Goal: Task Accomplishment & Management: Complete application form

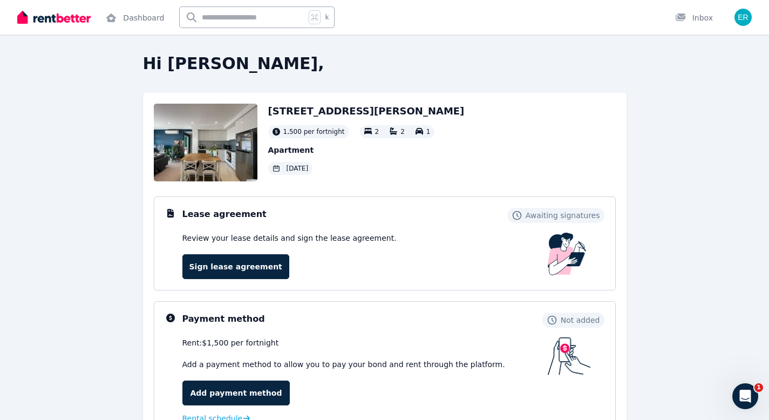
scroll to position [15, 0]
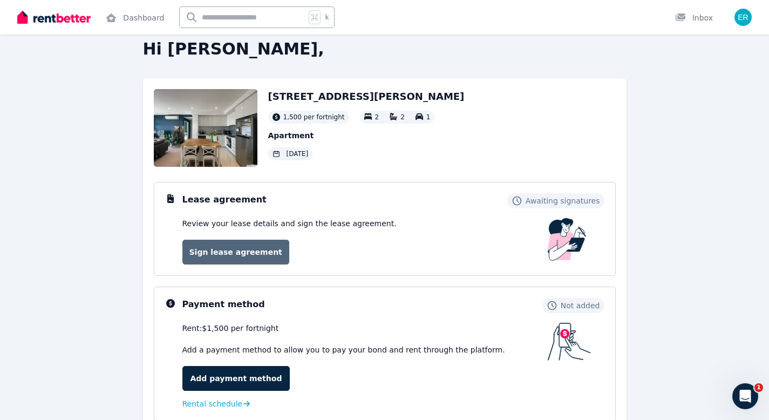
click at [230, 249] on link "Sign lease agreement" at bounding box center [235, 252] width 107 height 25
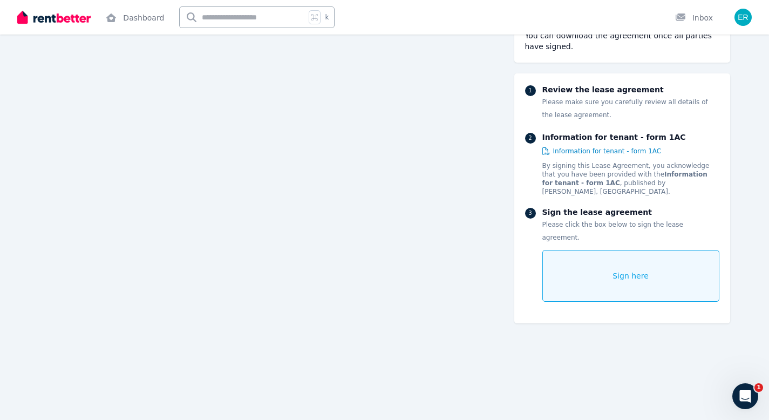
scroll to position [816, 0]
click at [595, 250] on div "Sign here" at bounding box center [630, 276] width 177 height 52
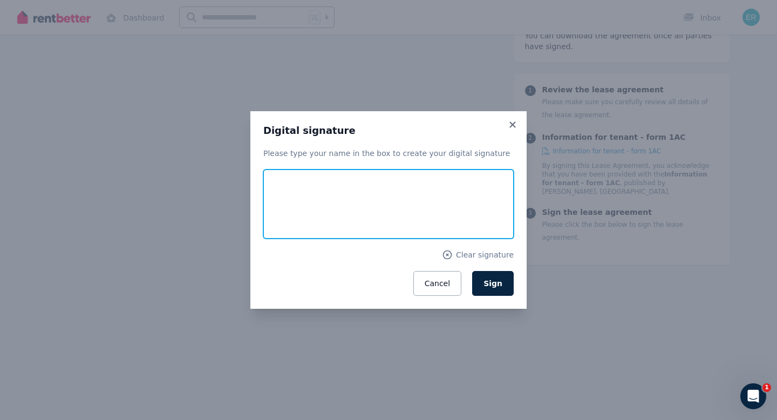
click at [391, 195] on input "text" at bounding box center [388, 203] width 250 height 69
type input "*********"
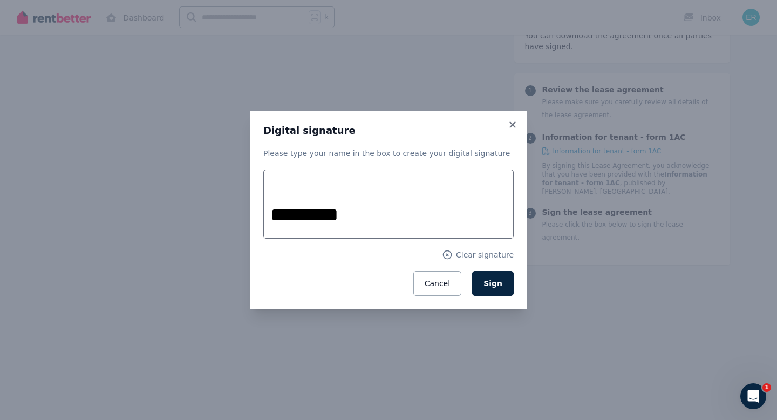
click at [517, 248] on div "Digital signature Please type your name in the box to create your digital signa…" at bounding box center [388, 210] width 276 height 198
click at [501, 273] on button "Sign" at bounding box center [493, 283] width 42 height 25
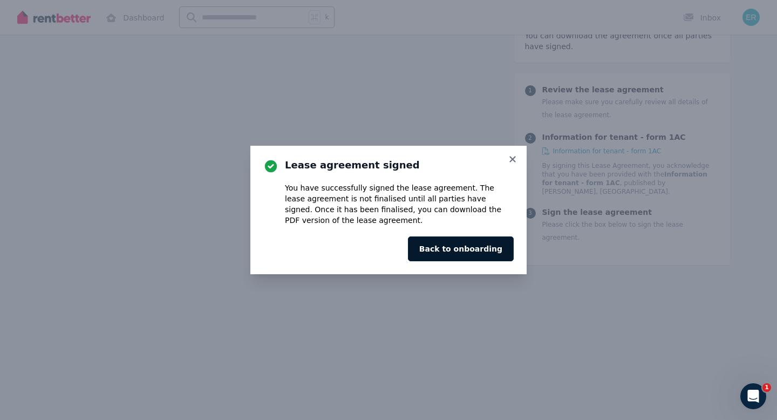
click at [493, 255] on button "Back to onboarding" at bounding box center [461, 248] width 106 height 25
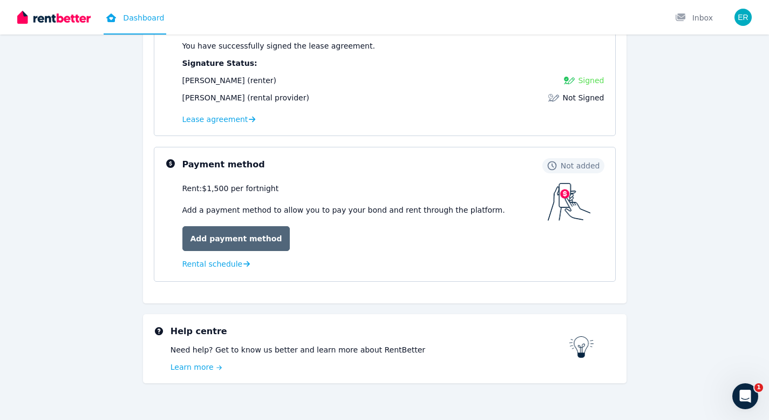
scroll to position [196, 0]
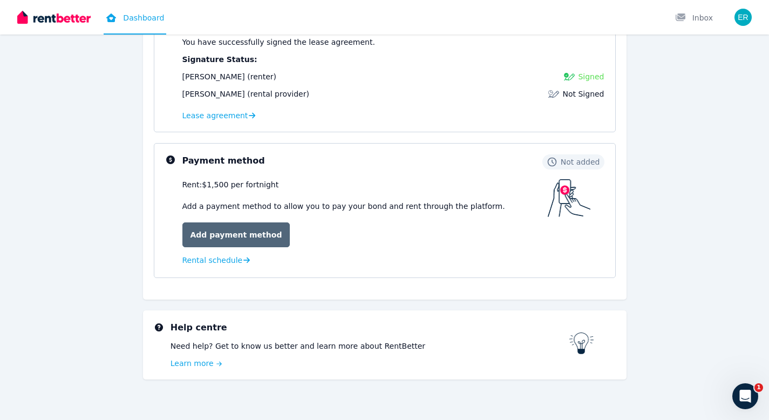
click at [256, 238] on link "Add payment method" at bounding box center [236, 234] width 108 height 25
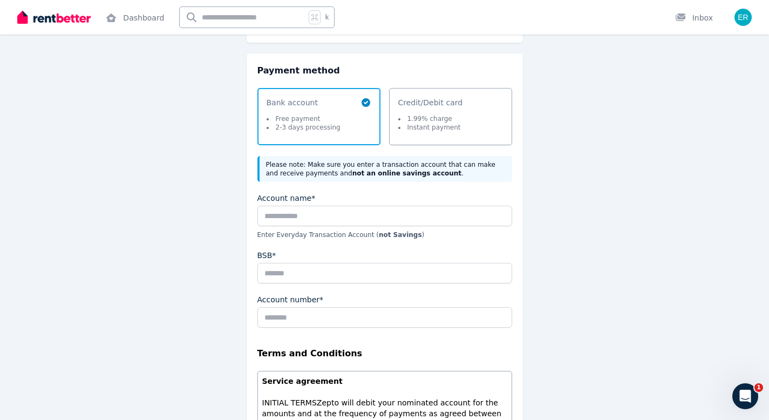
scroll to position [120, 0]
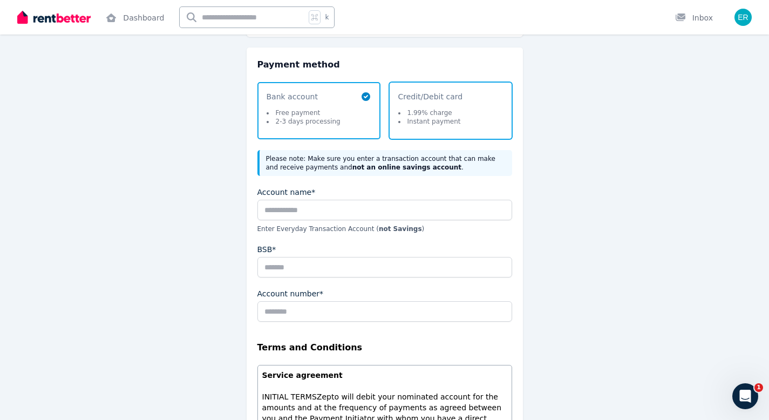
click at [464, 120] on span "Credit/Debit card 1.99% charge Instant payment" at bounding box center [445, 110] width 94 height 39
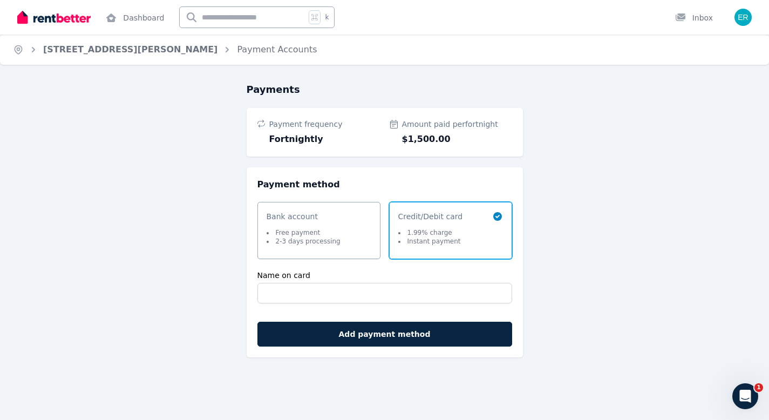
scroll to position [0, 0]
click at [316, 234] on li "Free payment" at bounding box center [307, 232] width 74 height 9
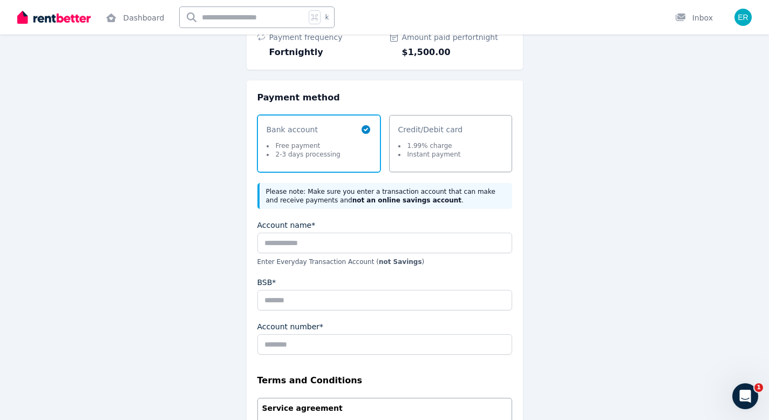
scroll to position [93, 0]
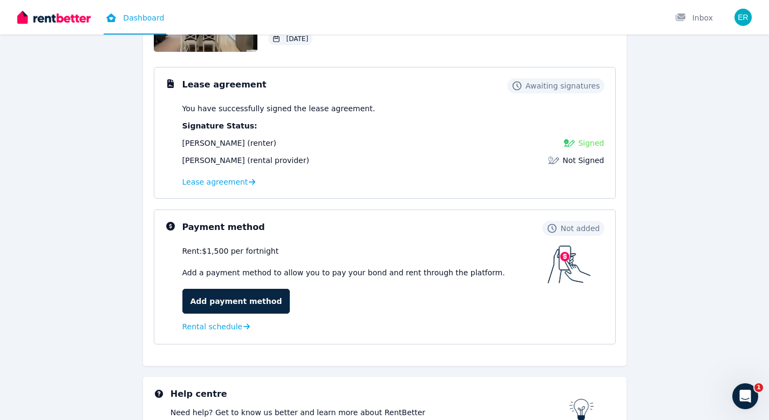
scroll to position [96, 0]
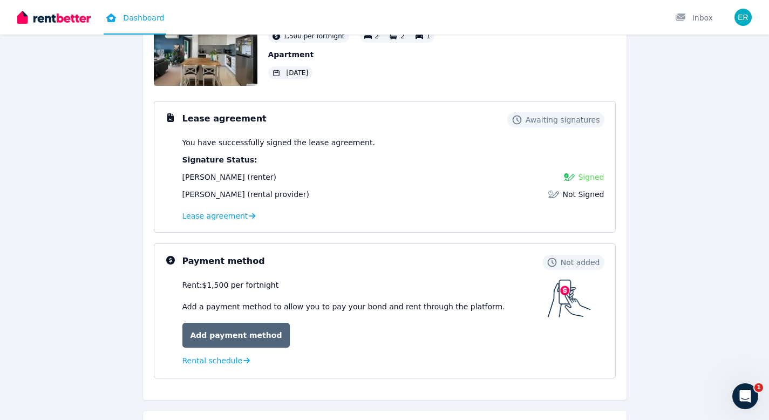
click at [254, 335] on link "Add payment method" at bounding box center [236, 335] width 108 height 25
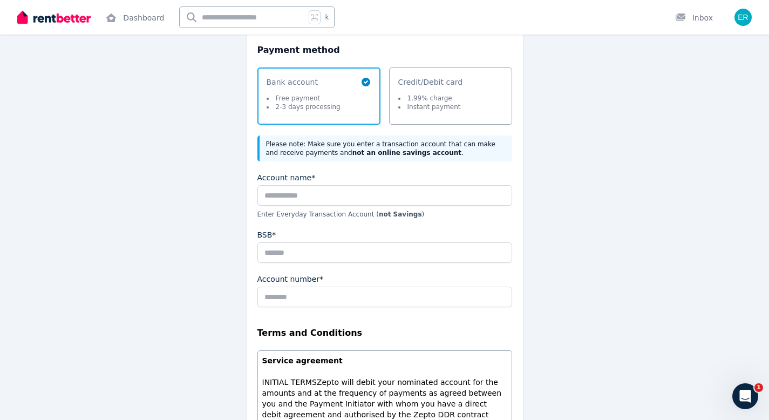
scroll to position [154, 0]
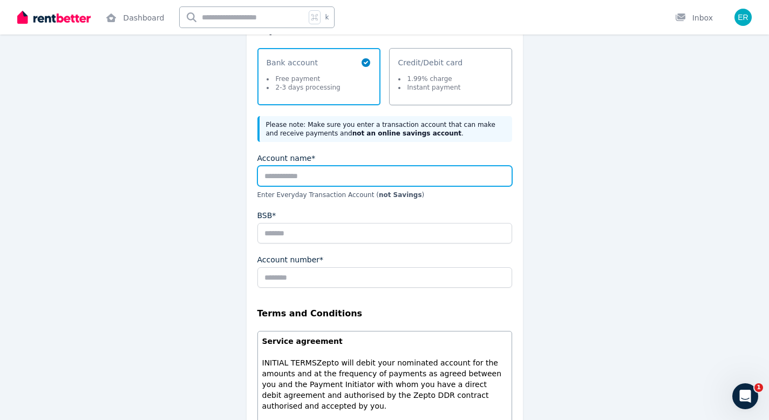
click at [307, 168] on input "Account name*" at bounding box center [384, 176] width 255 height 21
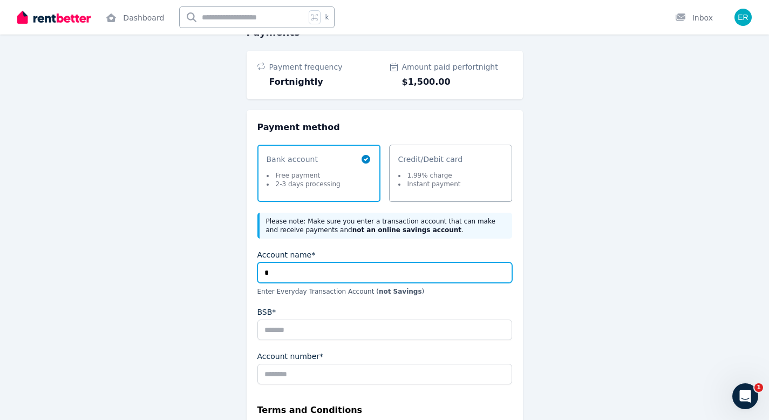
scroll to position [57, 0]
type input "**********"
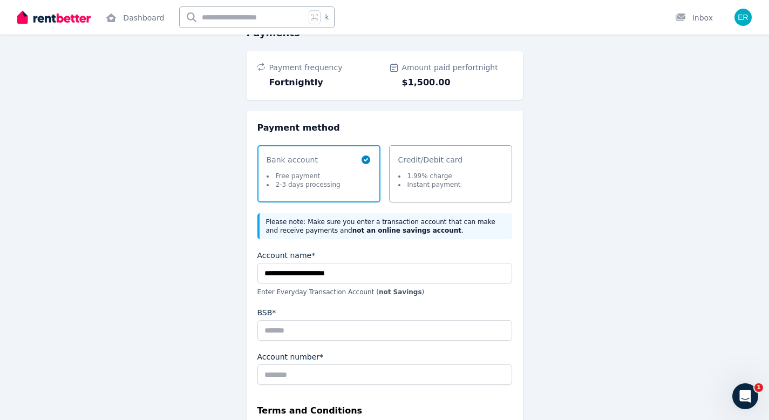
click at [631, 212] on div "**********" at bounding box center [384, 389] width 769 height 728
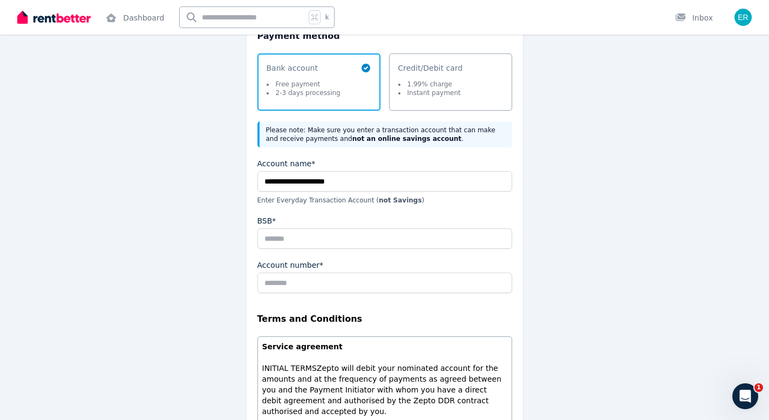
scroll to position [193, 0]
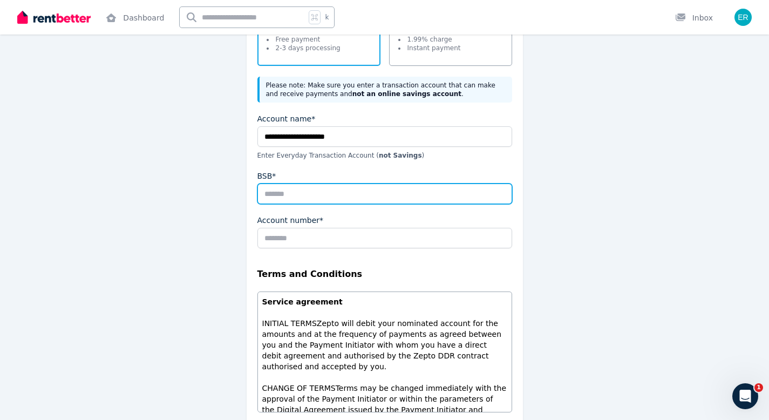
click at [393, 194] on input "BSB*" at bounding box center [384, 194] width 255 height 21
type input "******"
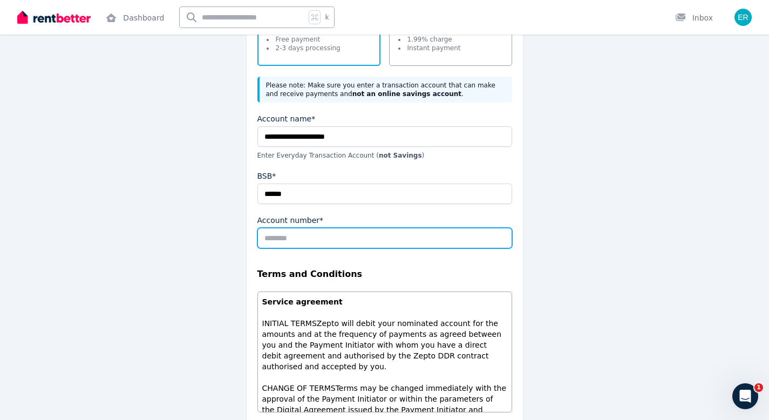
click at [344, 235] on input "Account number*" at bounding box center [384, 238] width 255 height 21
type input "********"
click at [544, 258] on div "**********" at bounding box center [385, 243] width 484 height 708
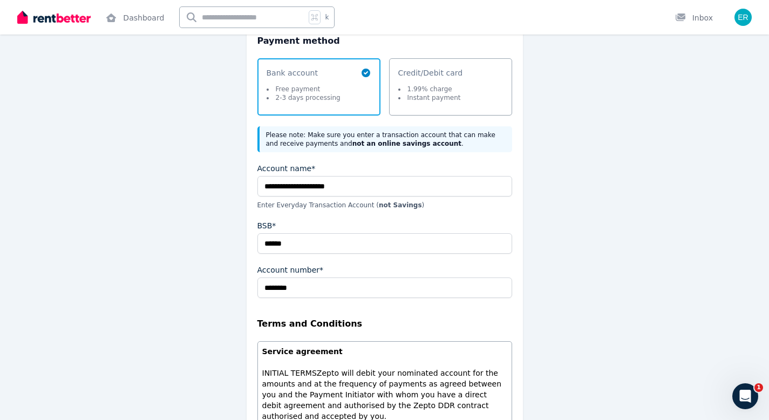
scroll to position [374, 0]
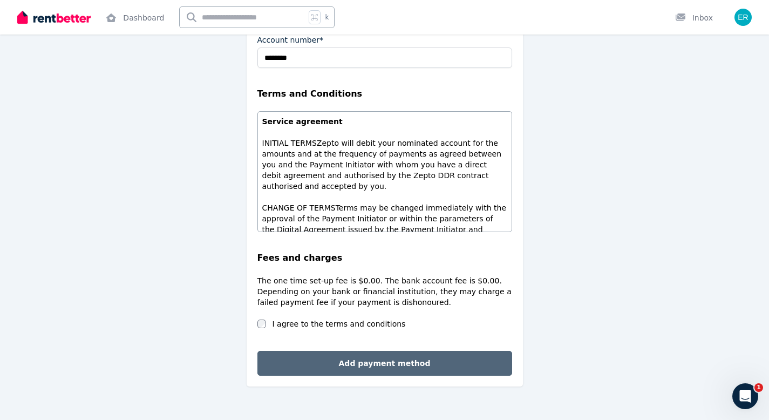
click at [454, 365] on button "Add payment method" at bounding box center [384, 363] width 255 height 25
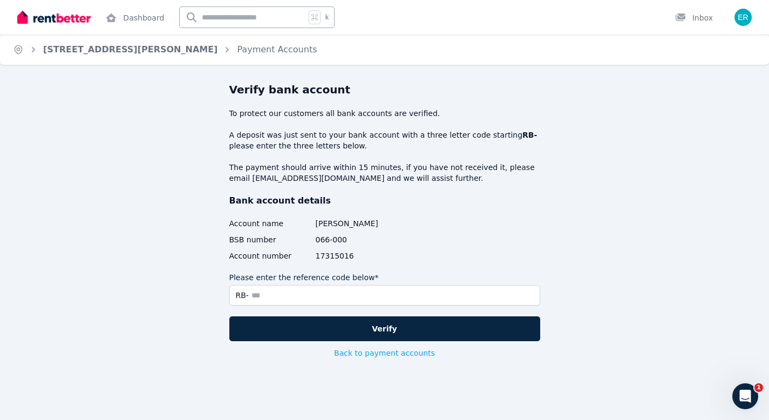
scroll to position [2, 0]
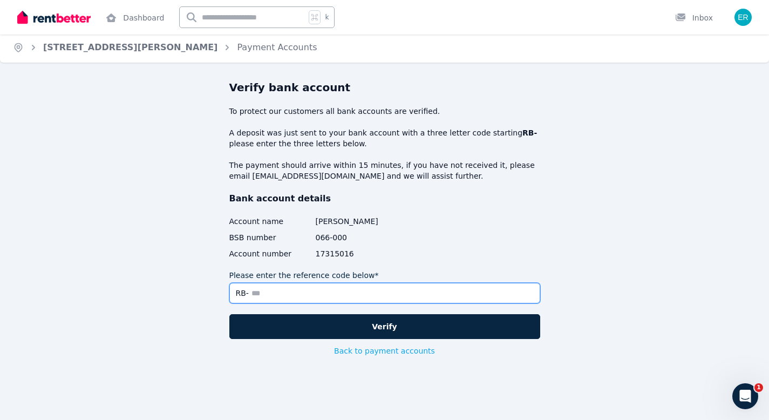
click at [427, 287] on input "Please enter the reference code below*" at bounding box center [384, 293] width 311 height 21
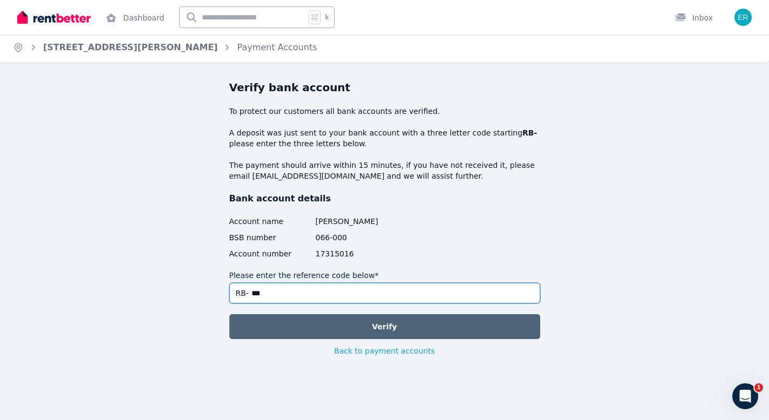
type input "***"
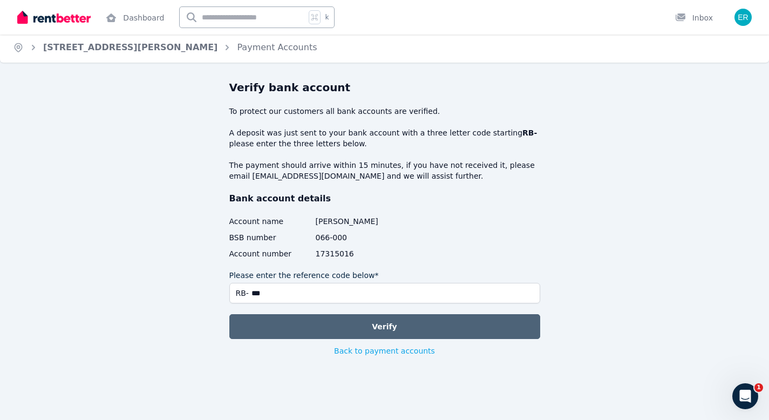
click at [443, 328] on button "Verify" at bounding box center [384, 326] width 311 height 25
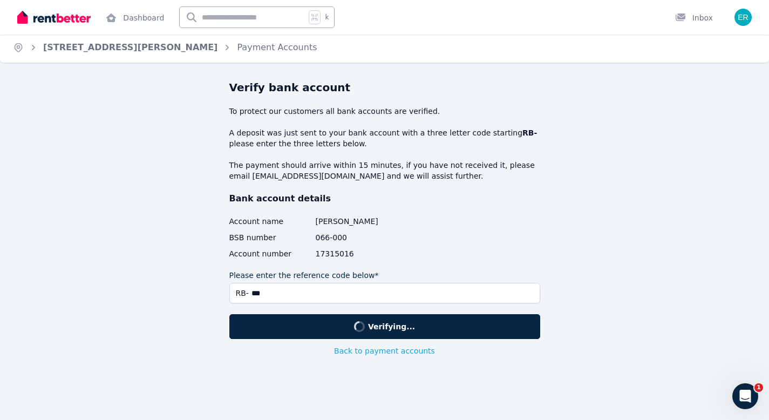
scroll to position [0, 0]
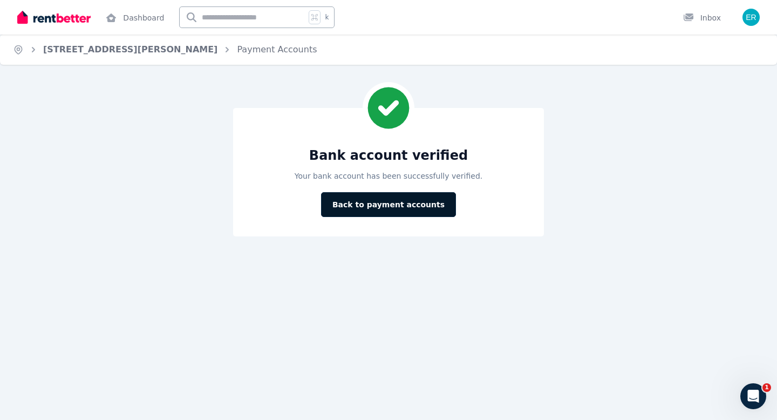
click at [405, 200] on button "Back to payment accounts" at bounding box center [388, 204] width 135 height 25
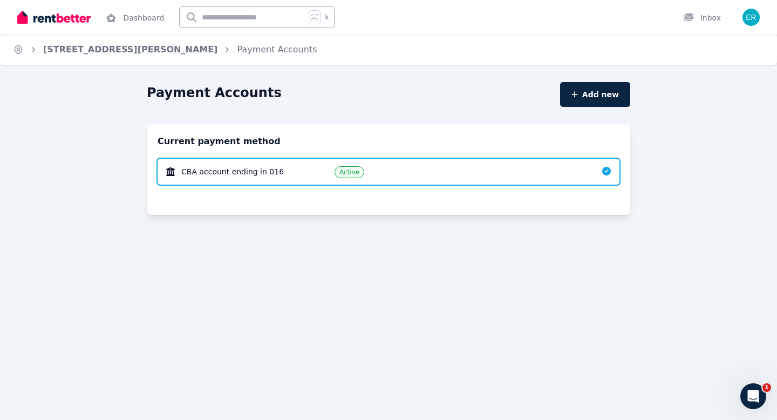
click at [258, 176] on span "CBA account ending in 016" at bounding box center [232, 171] width 103 height 11
click at [261, 176] on span "CBA account ending in 016" at bounding box center [232, 171] width 103 height 11
click at [477, 174] on div "Active" at bounding box center [460, 171] width 250 height 13
click at [83, 50] on link "[STREET_ADDRESS][PERSON_NAME]" at bounding box center [130, 49] width 174 height 10
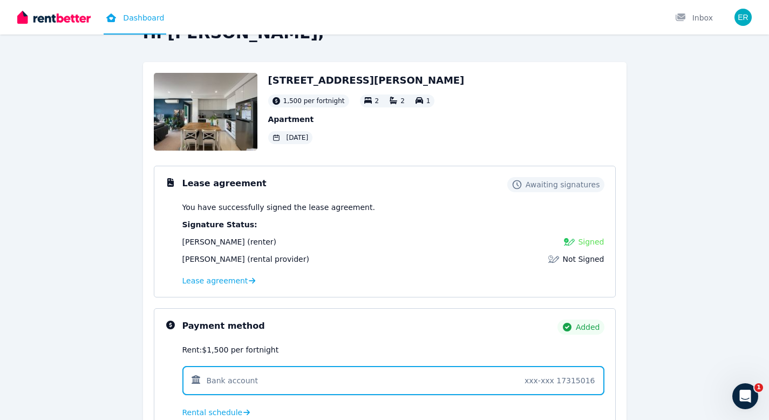
scroll to position [29, 0]
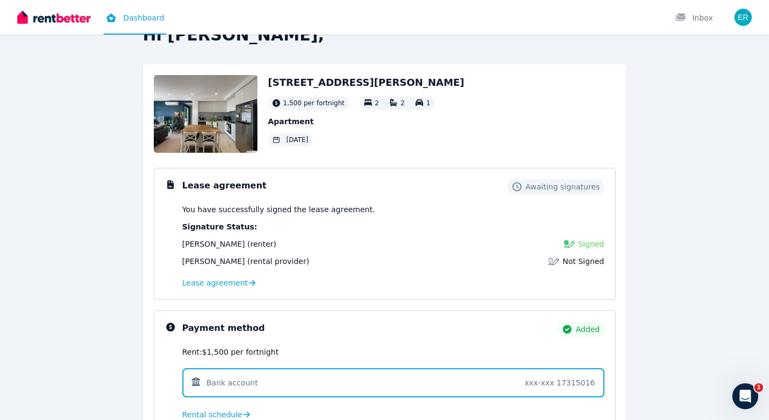
click at [582, 112] on div "21/77 Armagh St, Victoria Park 1,500 per fortnight 2 2 1 Apartment 16 Aug 2025" at bounding box center [385, 114] width 462 height 78
click at [542, 194] on div "Awaiting signatures" at bounding box center [555, 186] width 97 height 15
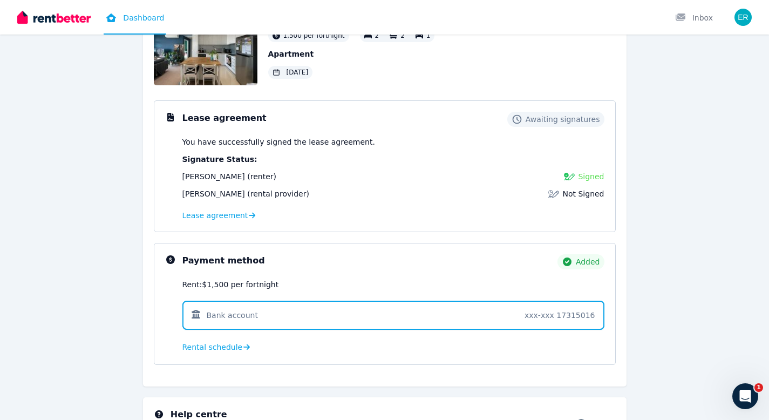
scroll to position [0, 0]
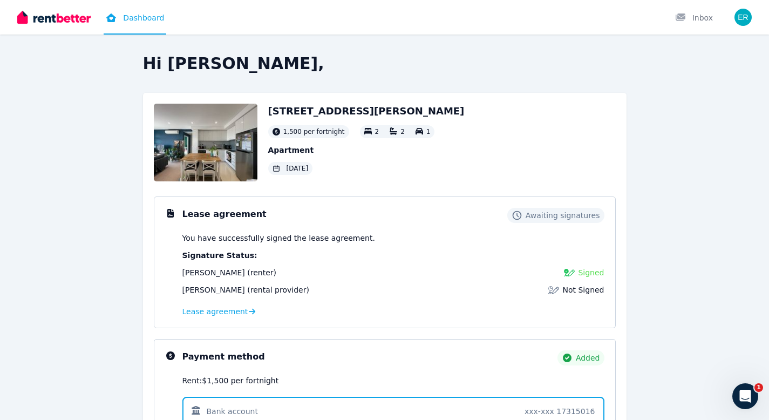
click at [296, 169] on span "[DATE]" at bounding box center [298, 168] width 22 height 9
click at [293, 152] on p "Apartment" at bounding box center [366, 150] width 196 height 11
click at [278, 128] on icon at bounding box center [277, 132] width 8 height 8
click at [272, 113] on h2 "[STREET_ADDRESS][PERSON_NAME]" at bounding box center [366, 111] width 196 height 15
click at [403, 116] on h2 "[STREET_ADDRESS][PERSON_NAME]" at bounding box center [366, 111] width 196 height 15
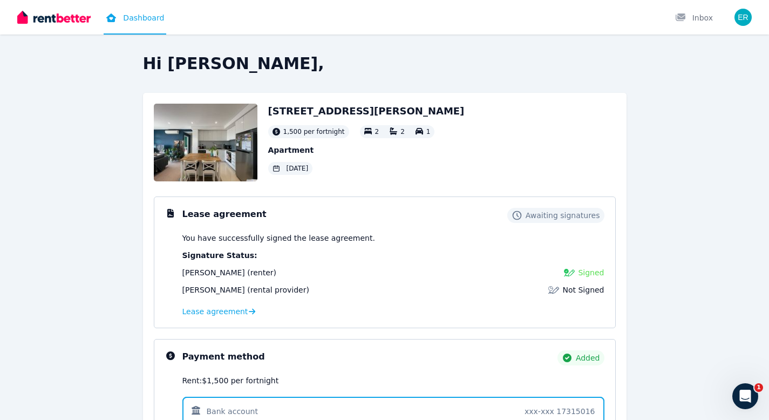
click at [413, 111] on h2 "[STREET_ADDRESS][PERSON_NAME]" at bounding box center [366, 111] width 196 height 15
click at [369, 135] on div "2" at bounding box center [371, 131] width 15 height 9
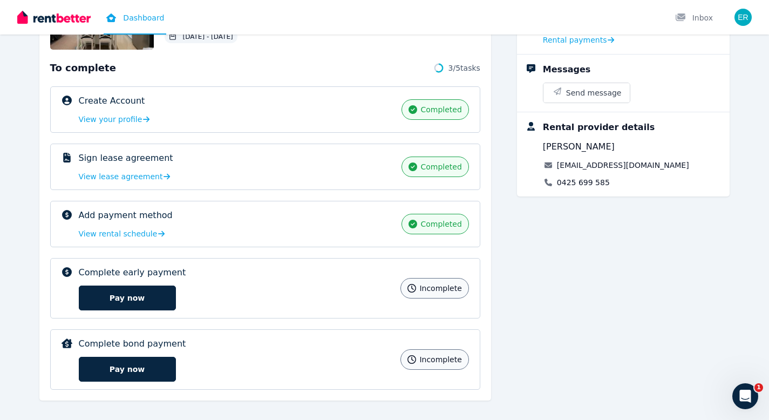
scroll to position [133, 0]
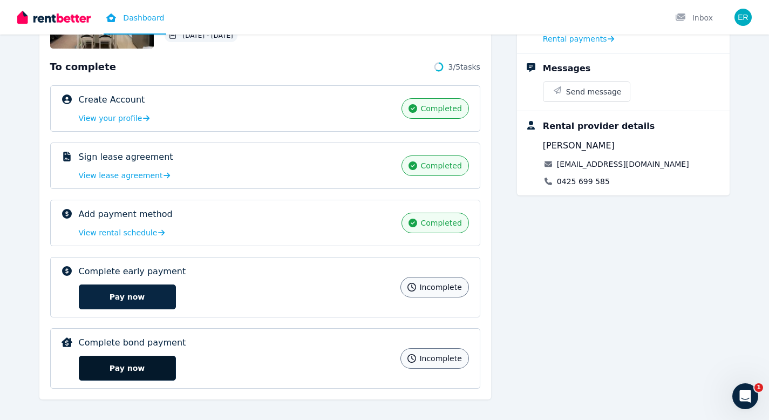
click at [140, 371] on button "Pay now" at bounding box center [127, 368] width 97 height 25
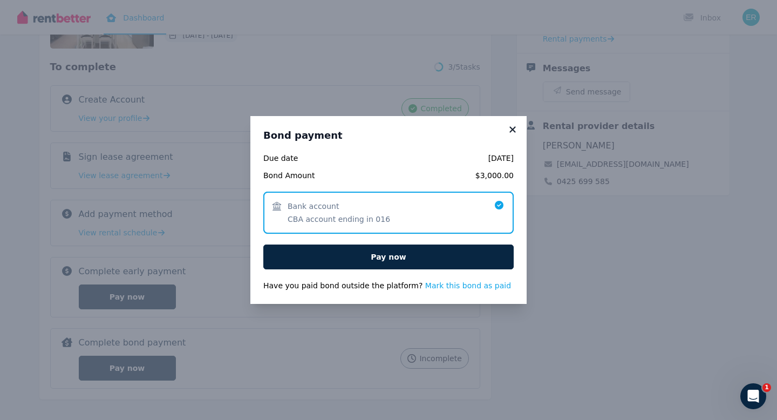
click at [512, 130] on icon at bounding box center [512, 130] width 11 height 10
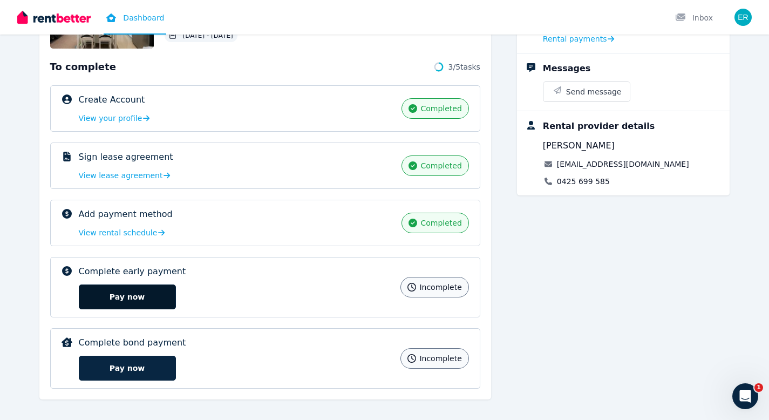
click at [152, 303] on button "Pay now" at bounding box center [127, 296] width 97 height 25
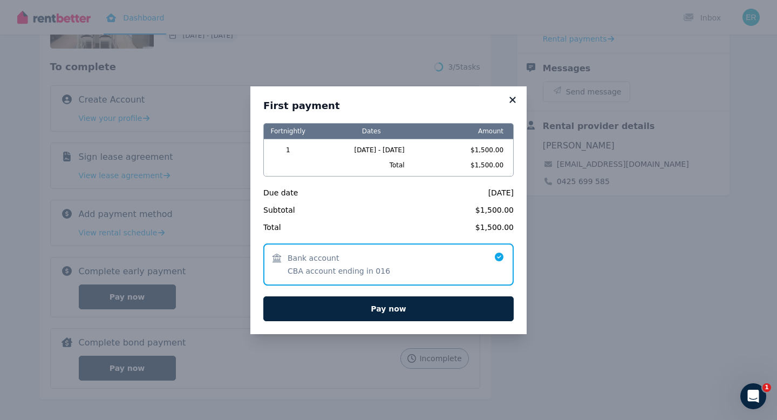
click at [514, 96] on icon at bounding box center [512, 100] width 11 height 10
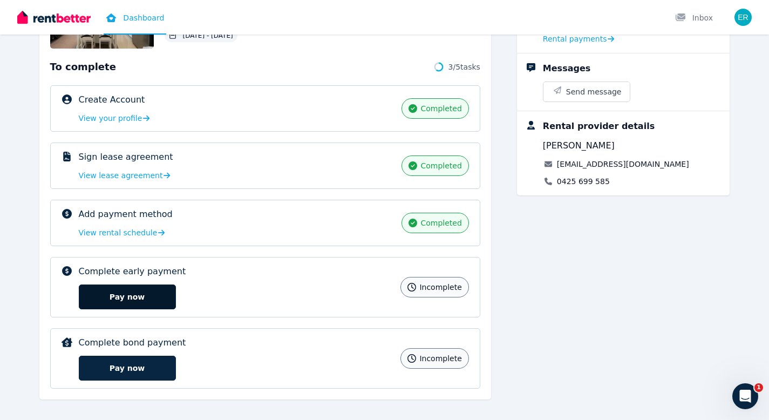
click at [125, 304] on button "Pay now" at bounding box center [127, 296] width 97 height 25
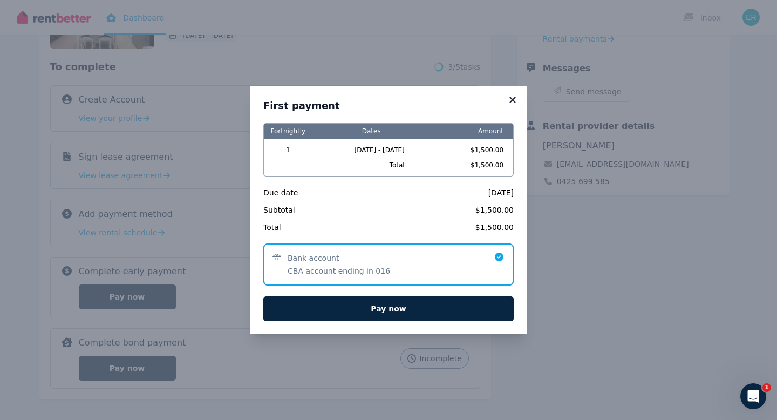
click at [510, 101] on icon at bounding box center [512, 100] width 11 height 10
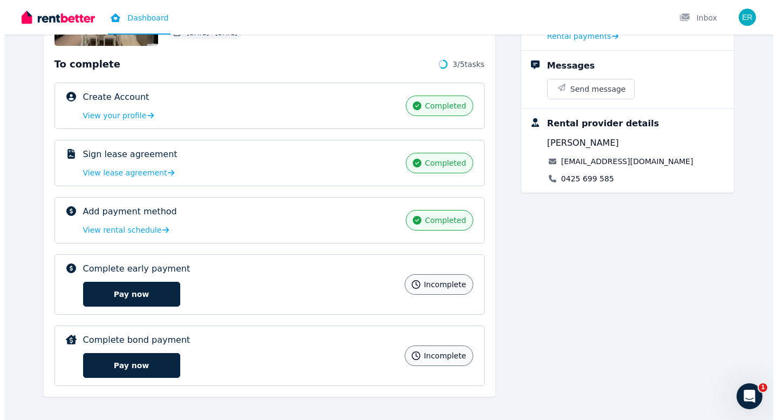
scroll to position [142, 0]
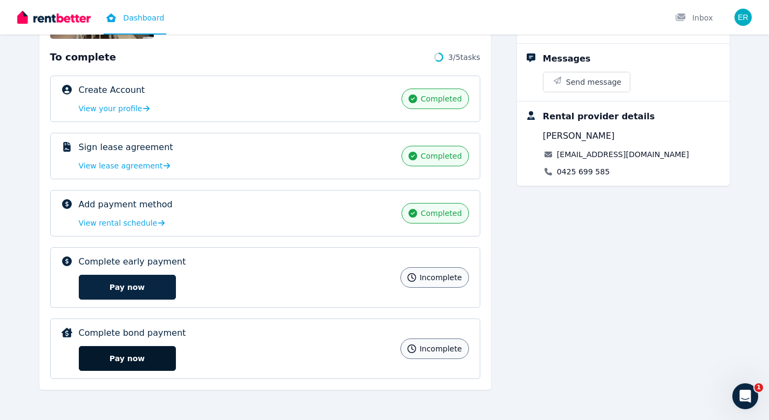
click at [116, 362] on button "Pay now" at bounding box center [127, 358] width 97 height 25
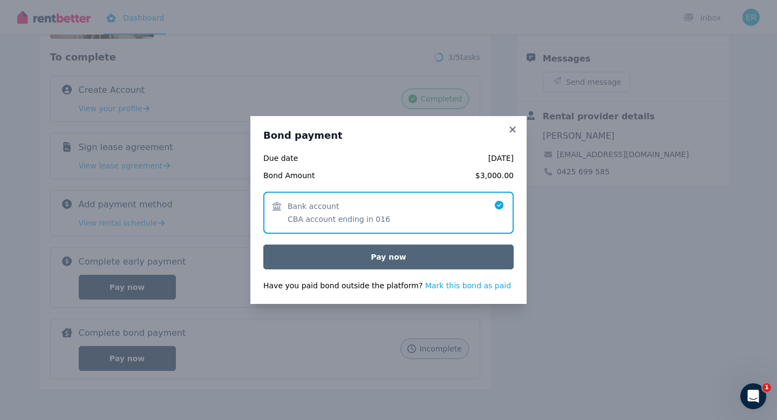
click at [453, 267] on button "Pay now" at bounding box center [388, 257] width 250 height 25
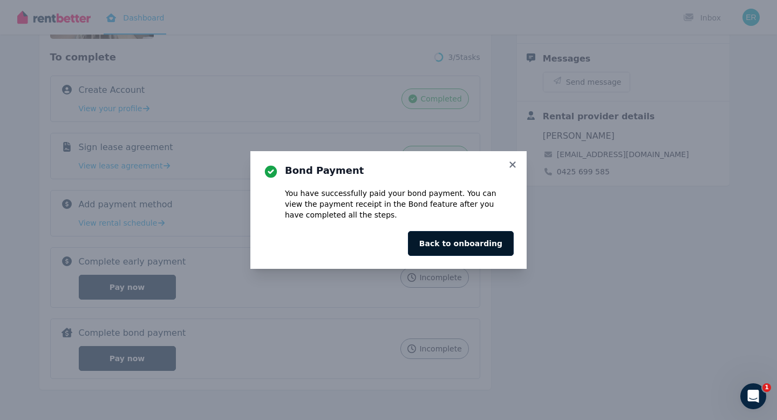
click at [467, 241] on button "Back to onboarding" at bounding box center [461, 243] width 106 height 25
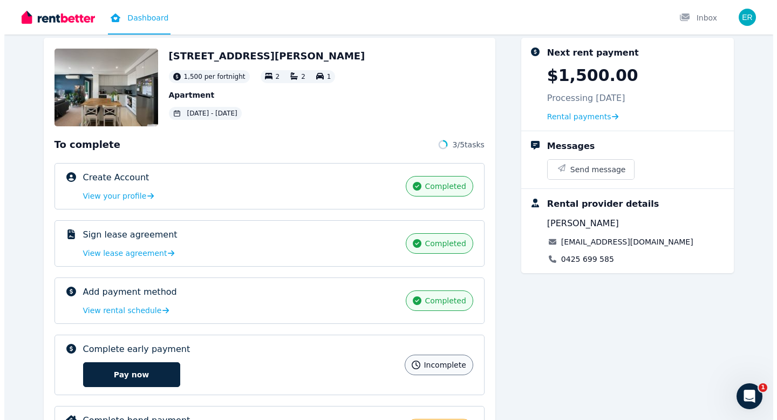
scroll to position [128, 0]
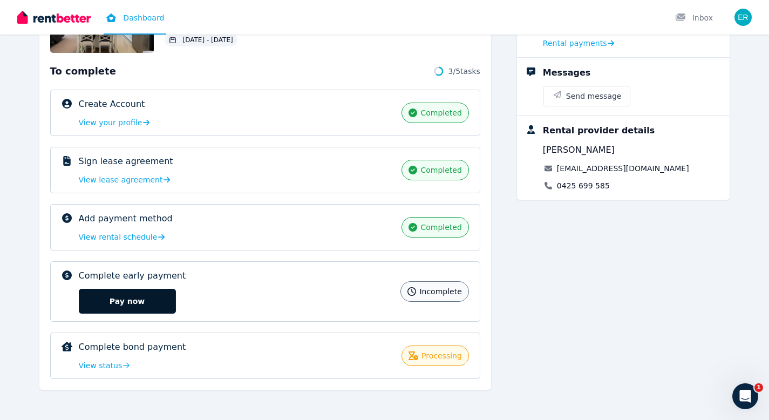
click at [159, 291] on button "Pay now" at bounding box center [127, 301] width 97 height 25
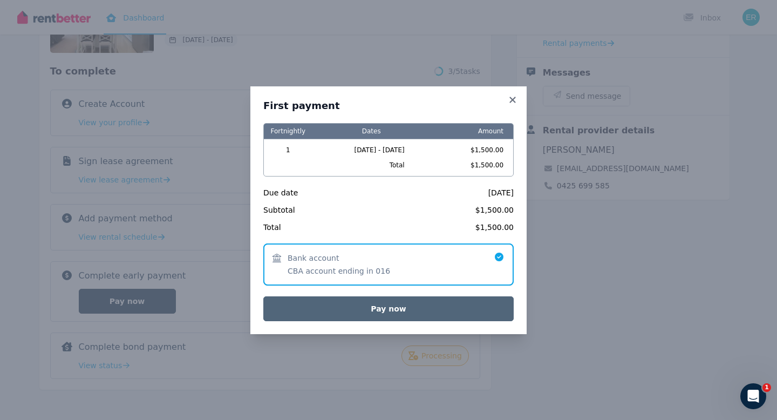
click at [331, 307] on button "Pay now" at bounding box center [388, 308] width 250 height 25
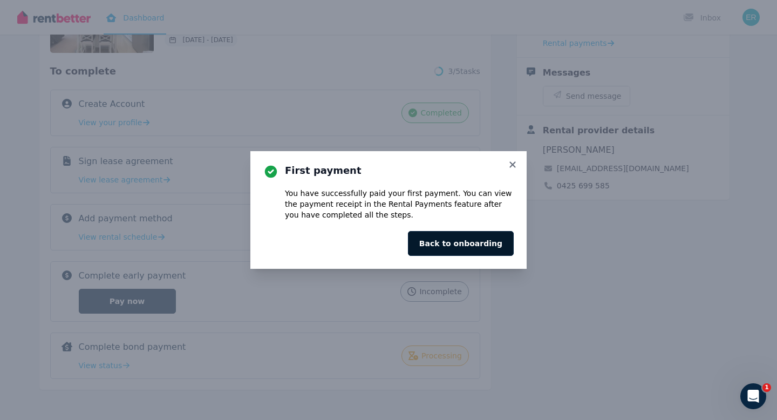
click at [449, 252] on button "Back to onboarding" at bounding box center [461, 243] width 106 height 25
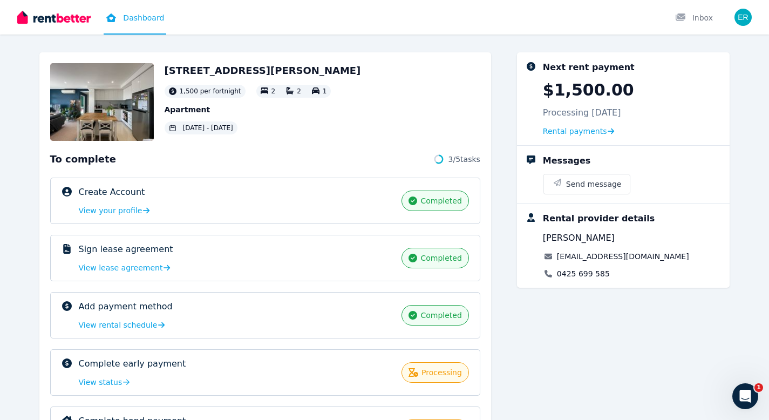
scroll to position [45, 0]
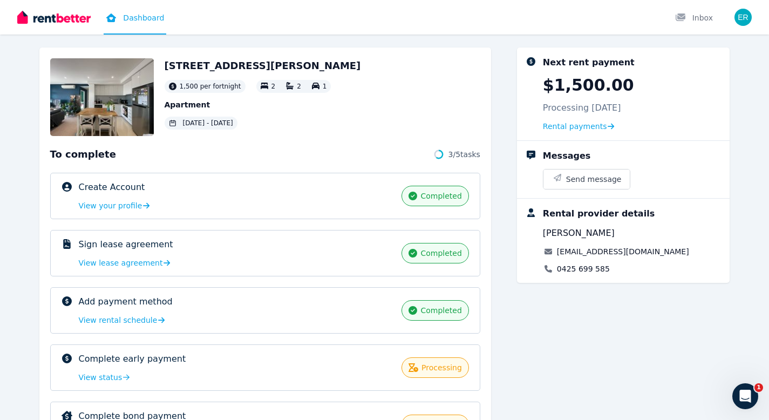
click at [119, 116] on img at bounding box center [102, 97] width 104 height 78
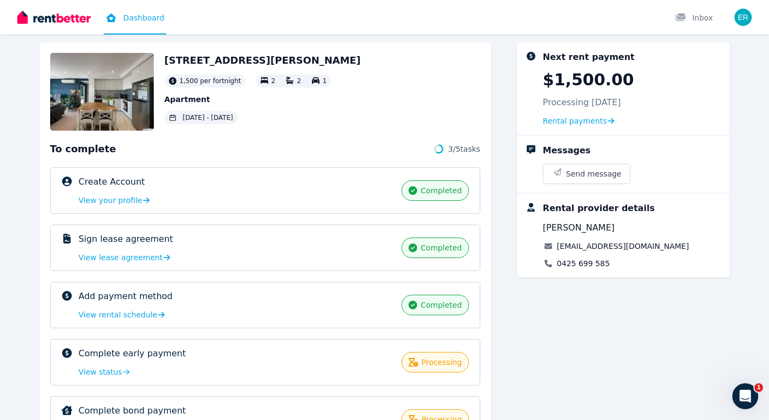
scroll to position [112, 0]
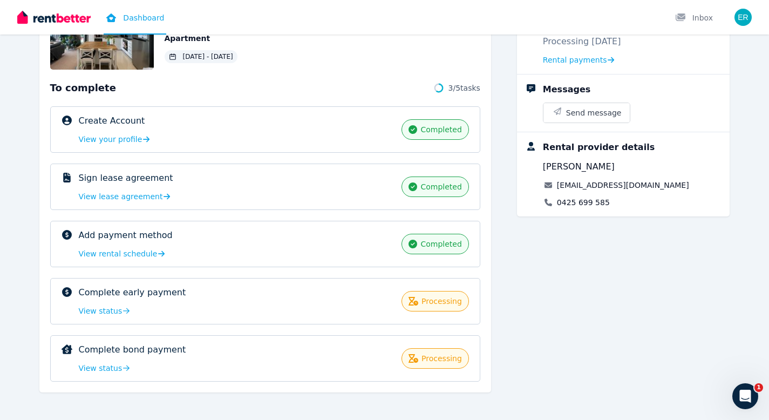
click at [134, 233] on p "Add payment method" at bounding box center [126, 235] width 94 height 13
click at [135, 253] on span "View rental schedule" at bounding box center [118, 253] width 79 height 11
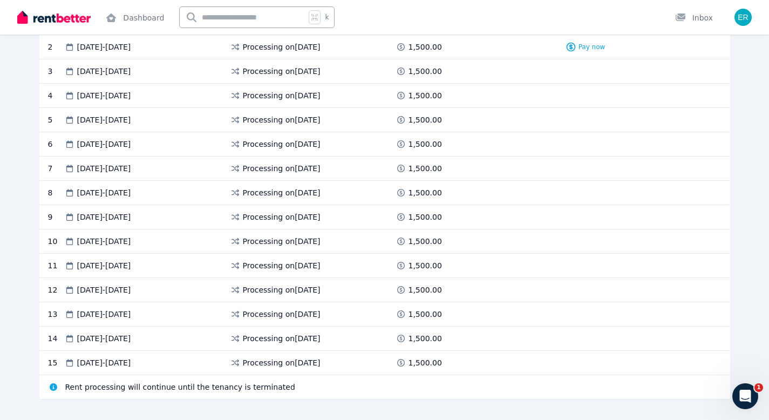
scroll to position [320, 0]
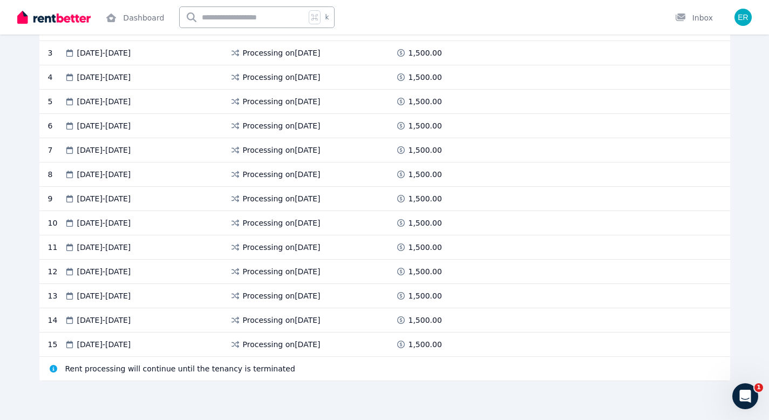
drag, startPoint x: 130, startPoint y: 344, endPoint x: 159, endPoint y: 343, distance: 29.7
click at [131, 343] on span "28 Feb 2026 - 13 Mar 2026" at bounding box center [104, 344] width 54 height 11
click at [196, 320] on div "14 Feb 2026 - 27 Feb 2026" at bounding box center [147, 320] width 166 height 11
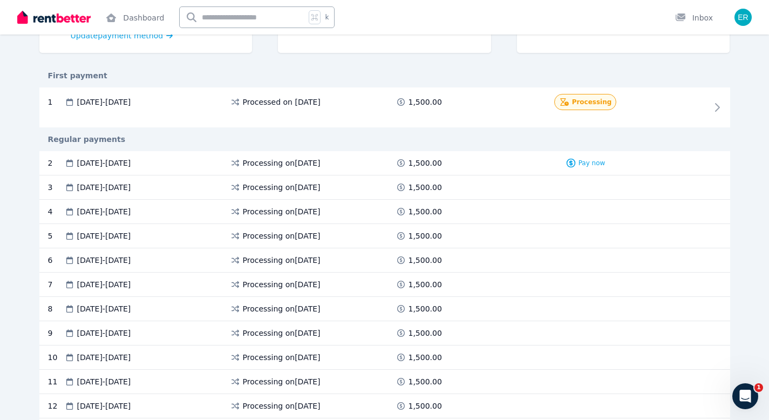
scroll to position [0, 0]
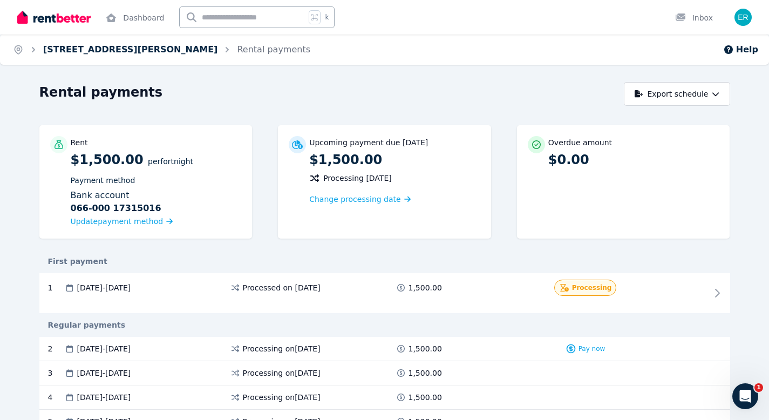
click at [127, 51] on link "[STREET_ADDRESS][PERSON_NAME]" at bounding box center [130, 49] width 174 height 10
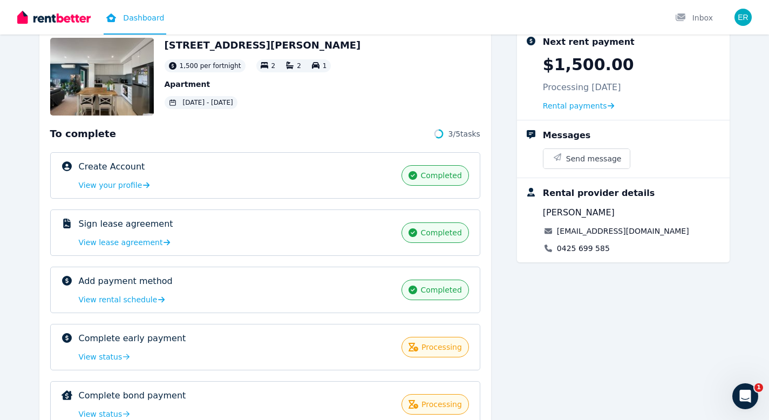
scroll to position [57, 0]
